Goal: Information Seeking & Learning: Check status

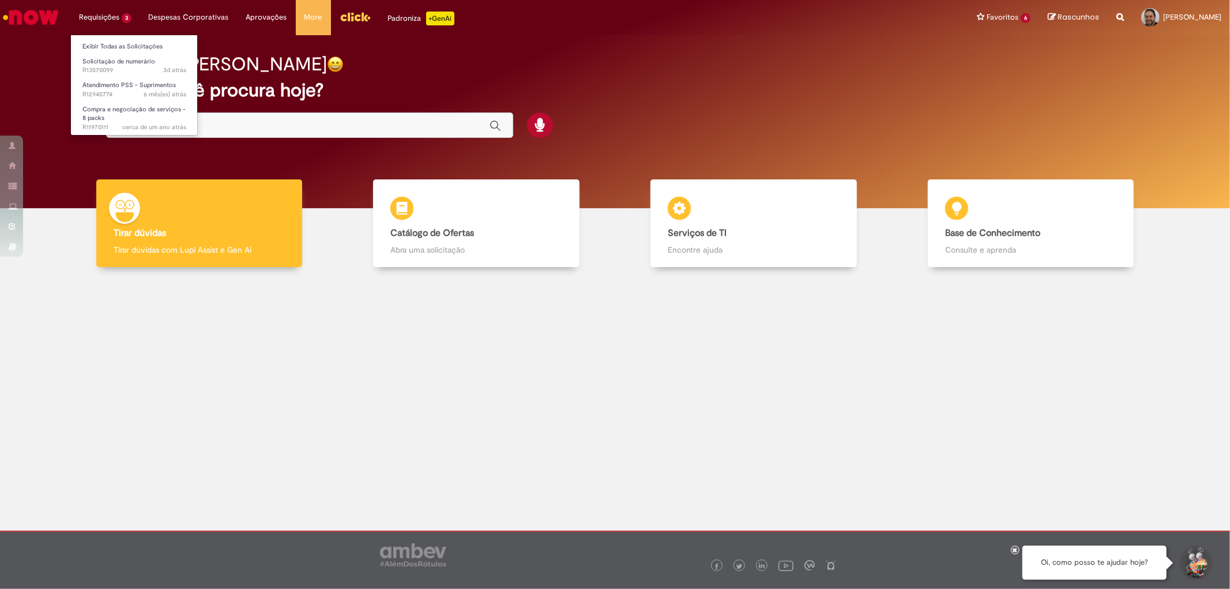
click at [94, 17] on li "Requisições 3 Exibir Todas as Solicitações Solicitação de numerário 3d atrás 3 …" at bounding box center [105, 17] width 70 height 35
click at [93, 66] on span "3d atrás 3 dias atrás R13570099" at bounding box center [134, 70] width 104 height 9
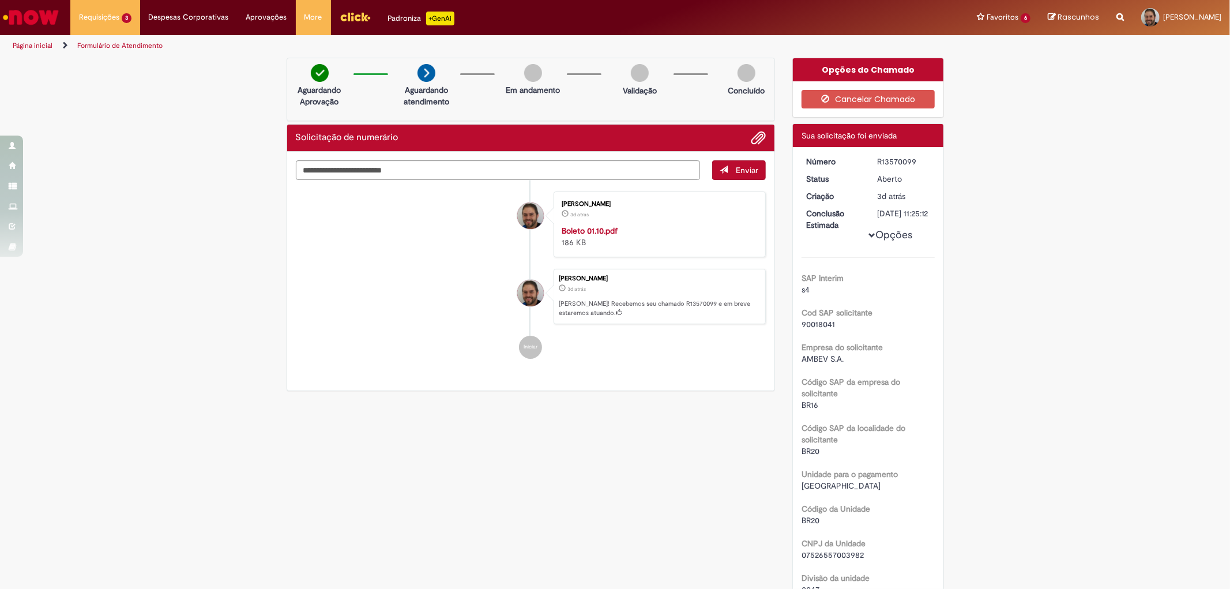
click at [101, 115] on span "Compra e negociação de serviços - 8 packs" at bounding box center [133, 114] width 103 height 18
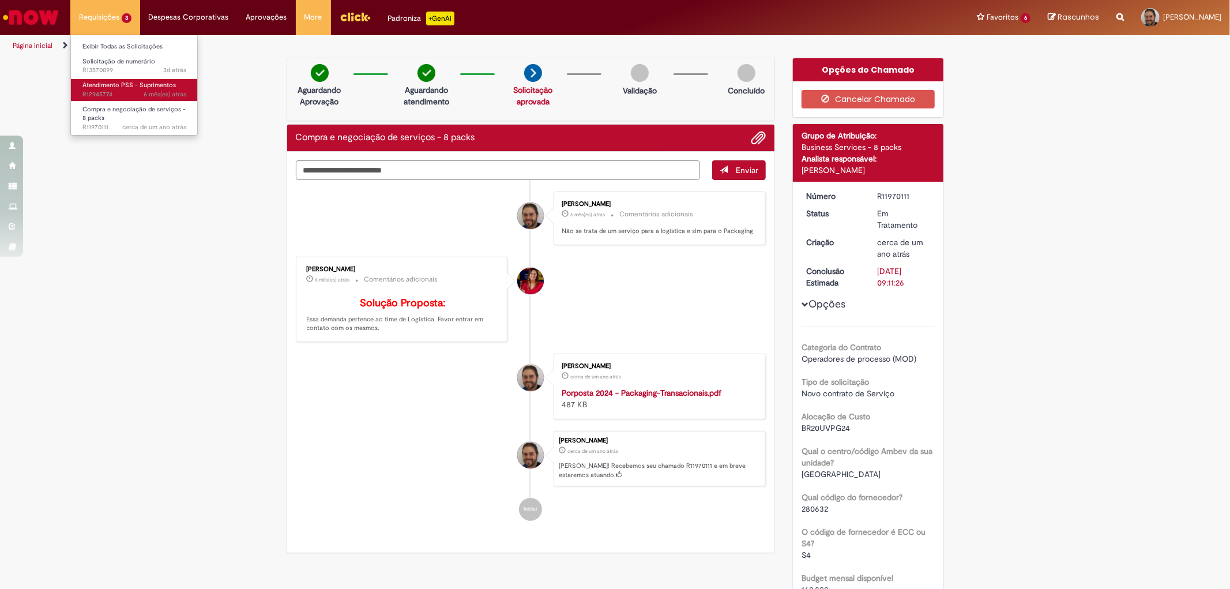
click at [112, 93] on span "6 mês(es) atrás 6 meses atrás R12945774" at bounding box center [134, 94] width 104 height 9
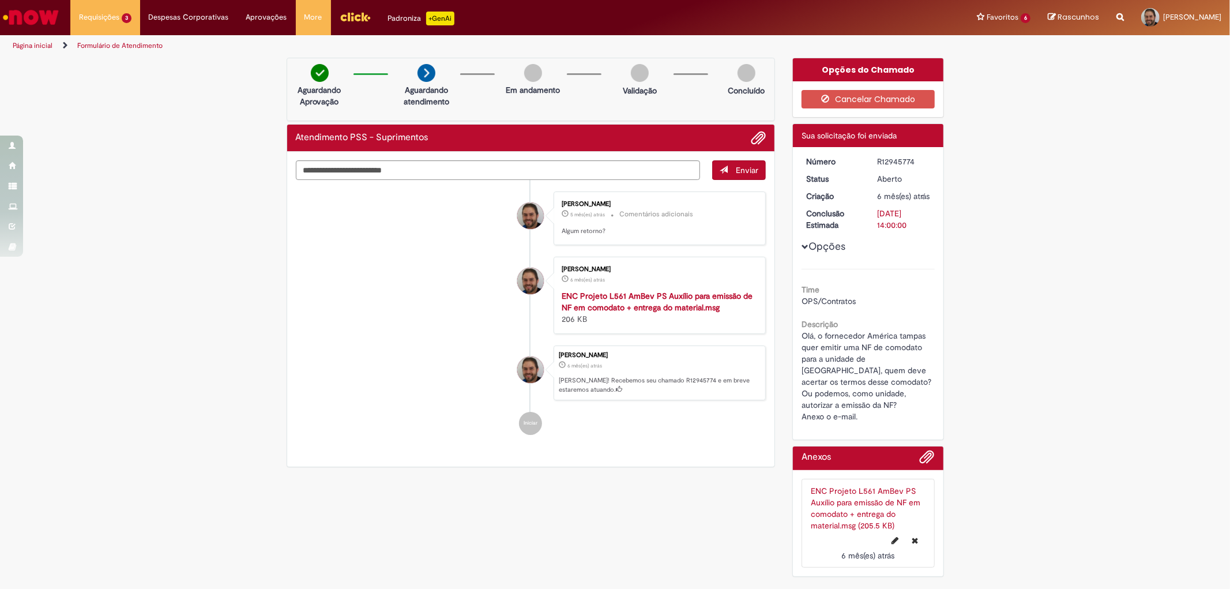
click at [32, 19] on img "Ir para a Homepage" at bounding box center [30, 17] width 59 height 23
